Goal: Transaction & Acquisition: Purchase product/service

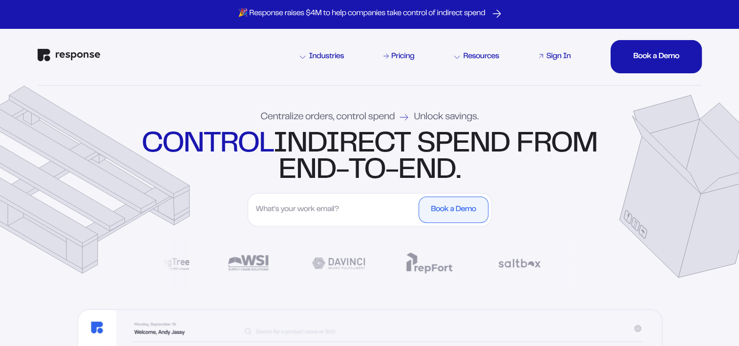
click at [558, 57] on div "Sign In" at bounding box center [558, 57] width 24 height 8
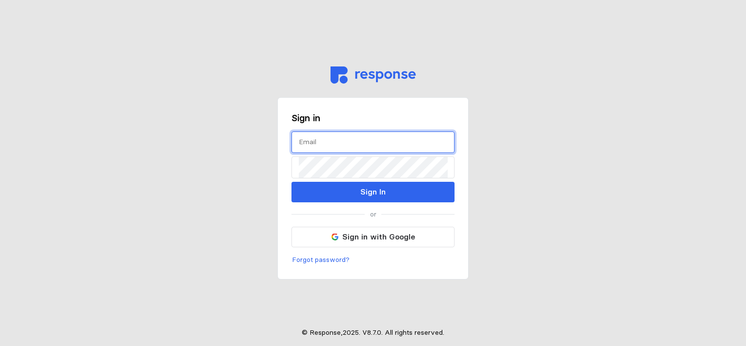
click at [309, 143] on input "text" at bounding box center [373, 142] width 148 height 21
type input "sosfra@wsinc.com"
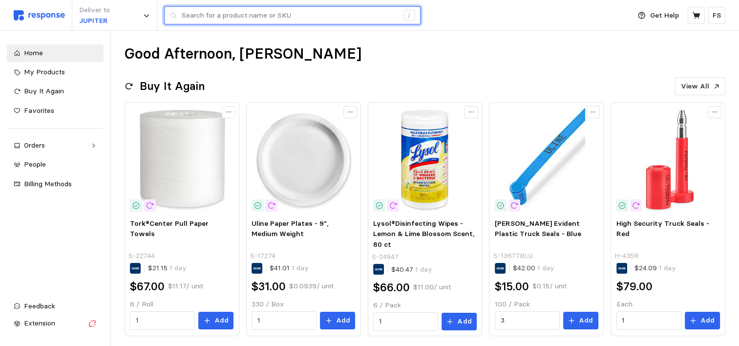
click at [275, 20] on input "text" at bounding box center [290, 16] width 216 height 18
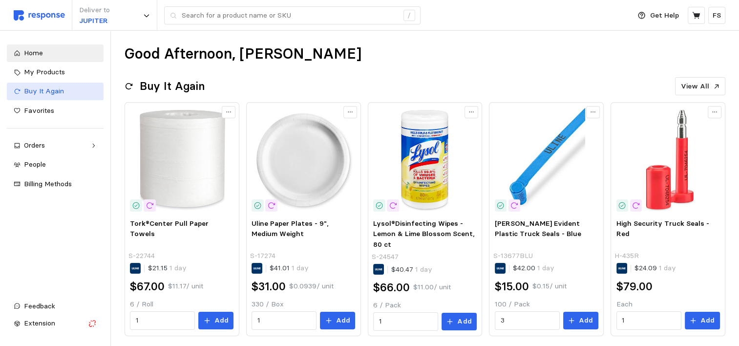
click at [44, 96] on div "Buy It Again" at bounding box center [60, 91] width 73 height 11
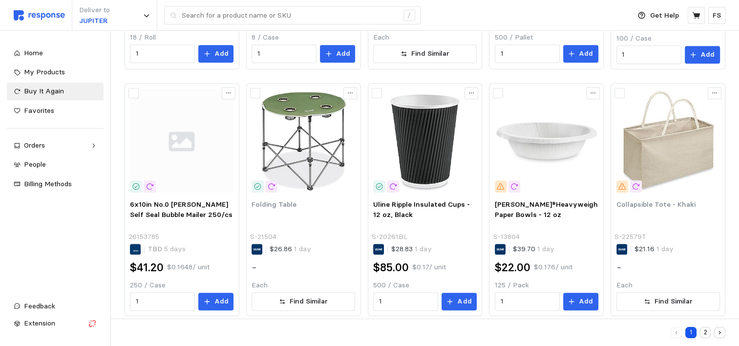
scroll to position [531, 0]
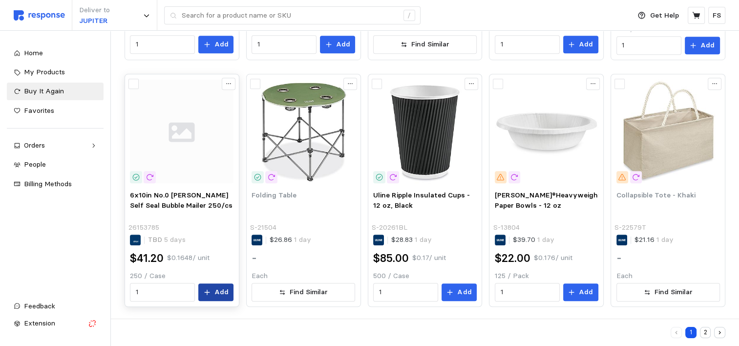
click at [207, 289] on icon at bounding box center [207, 292] width 7 height 7
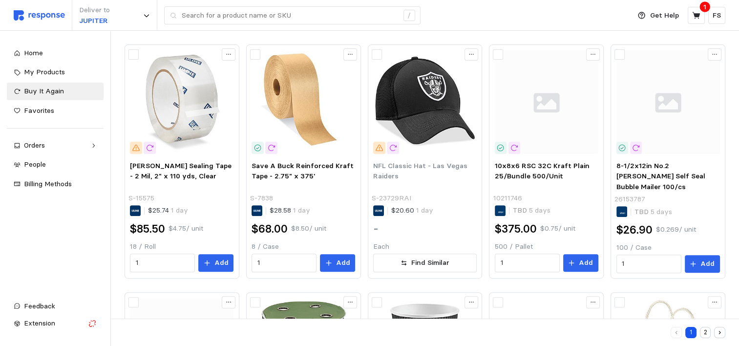
scroll to position [311, 0]
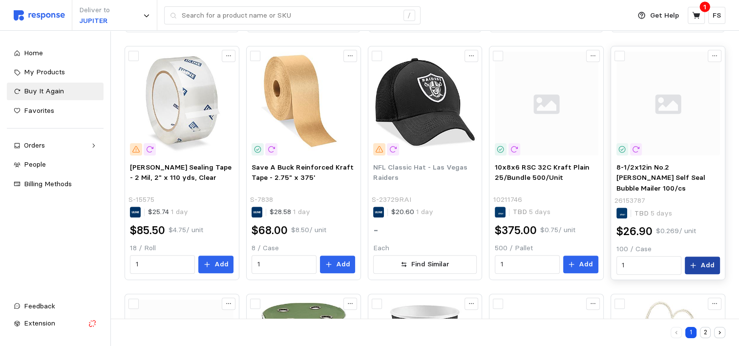
click at [705, 265] on p "Add" at bounding box center [707, 265] width 14 height 11
click at [577, 266] on button "Add" at bounding box center [580, 264] width 35 height 18
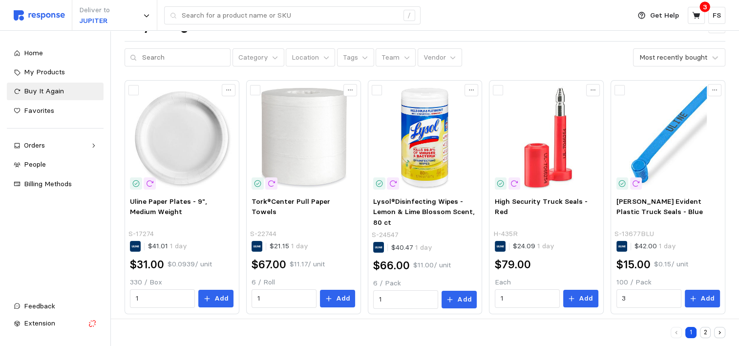
scroll to position [0, 0]
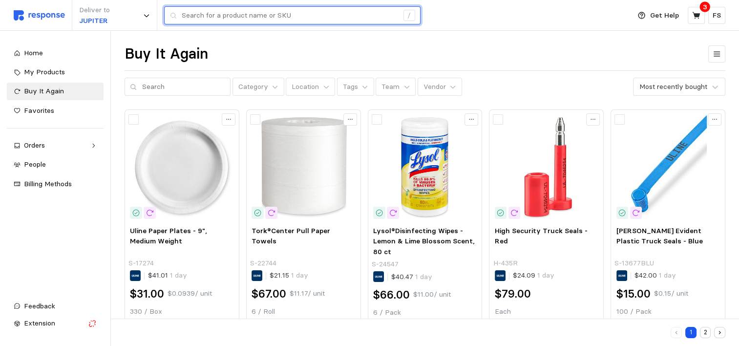
click at [291, 22] on input "text" at bounding box center [290, 16] width 216 height 18
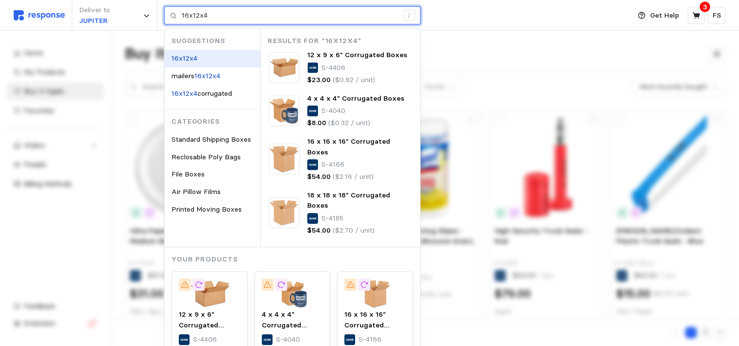
click at [178, 60] on mark "16x12x4" at bounding box center [184, 58] width 26 height 9
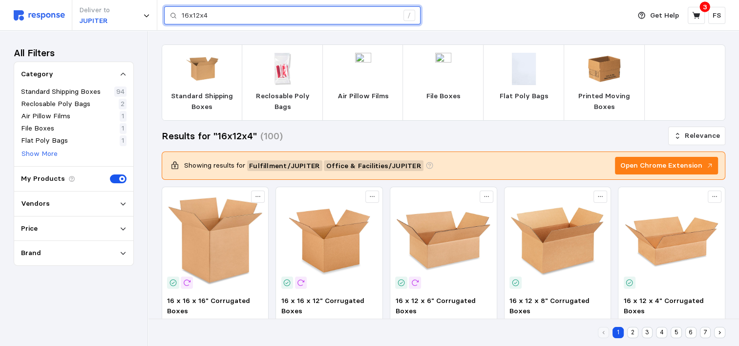
type input "16x12x4"
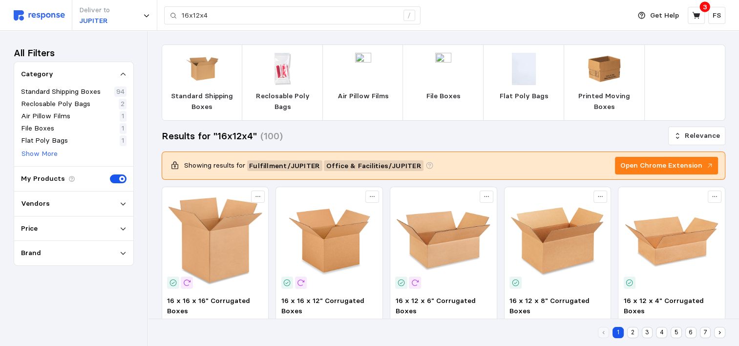
click at [119, 208] on div "Vendors" at bounding box center [74, 203] width 106 height 11
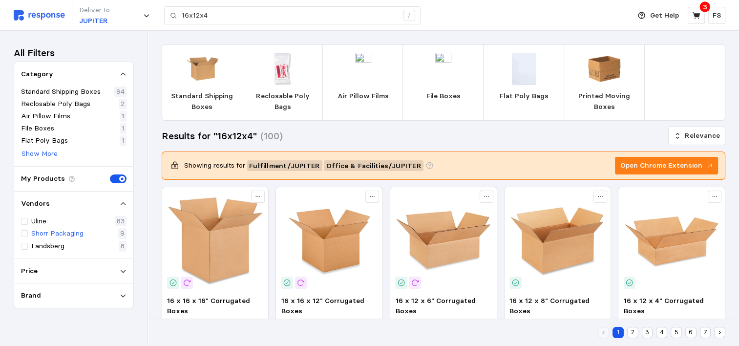
click at [30, 236] on div "Shorr Packaging" at bounding box center [52, 233] width 63 height 11
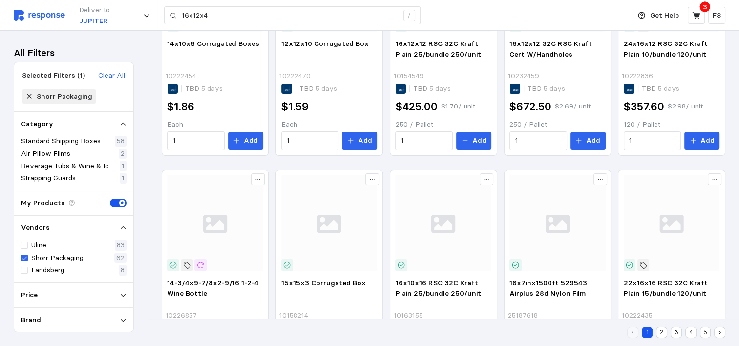
scroll to position [283, 0]
